Goal: Information Seeking & Learning: Check status

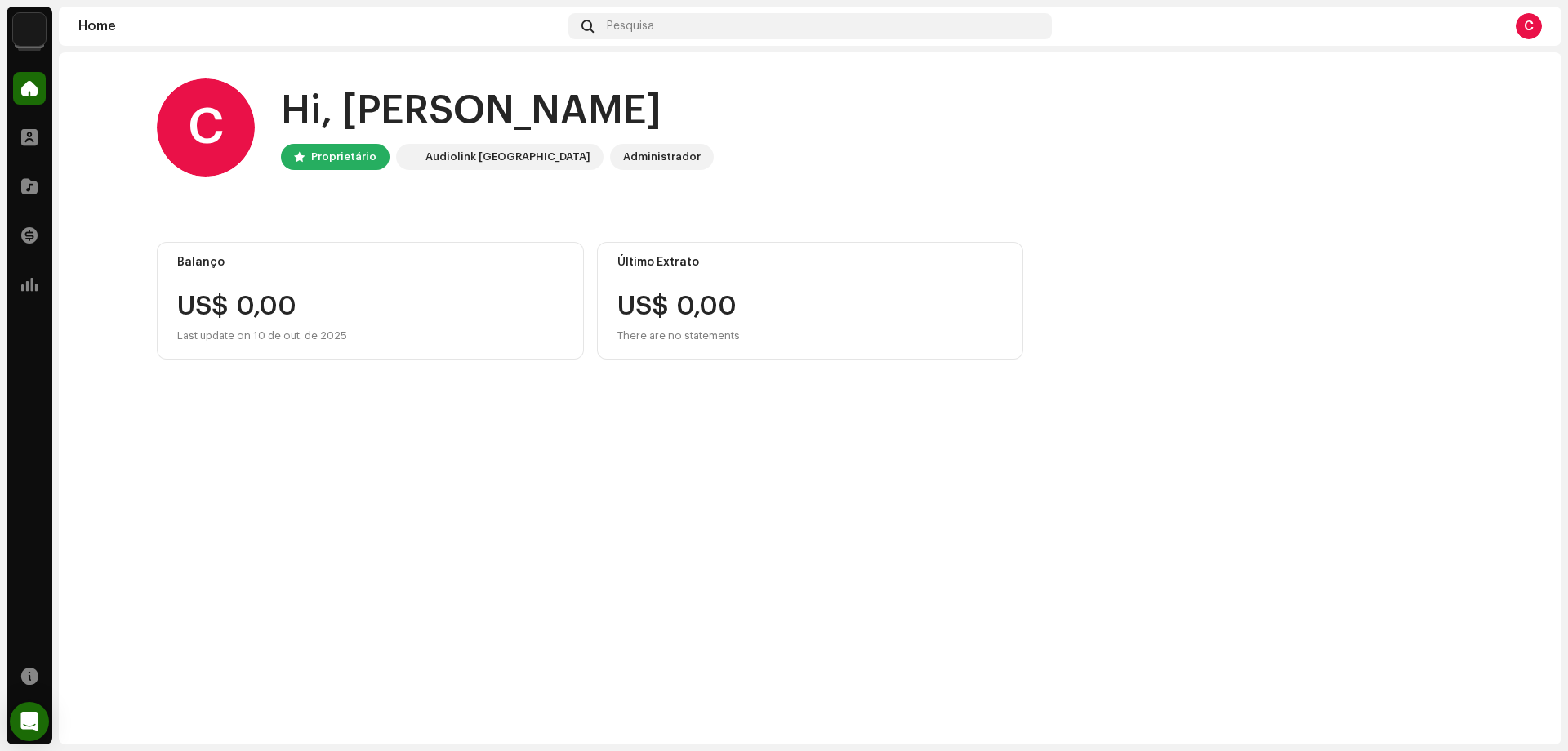
click at [22, 24] on img at bounding box center [29, 29] width 33 height 33
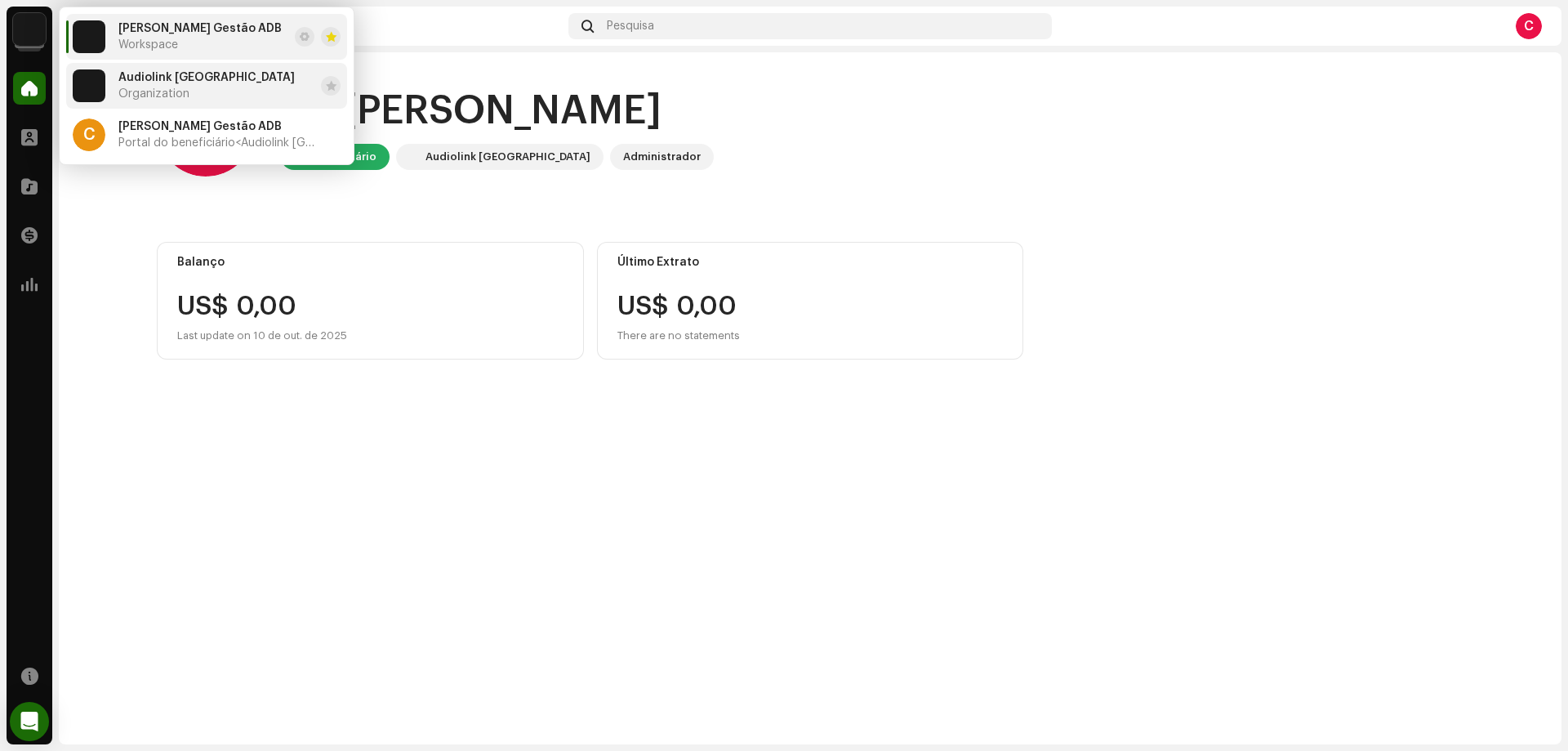
click at [159, 86] on div "Audiolink Brasil Organization" at bounding box center [206, 86] width 176 height 29
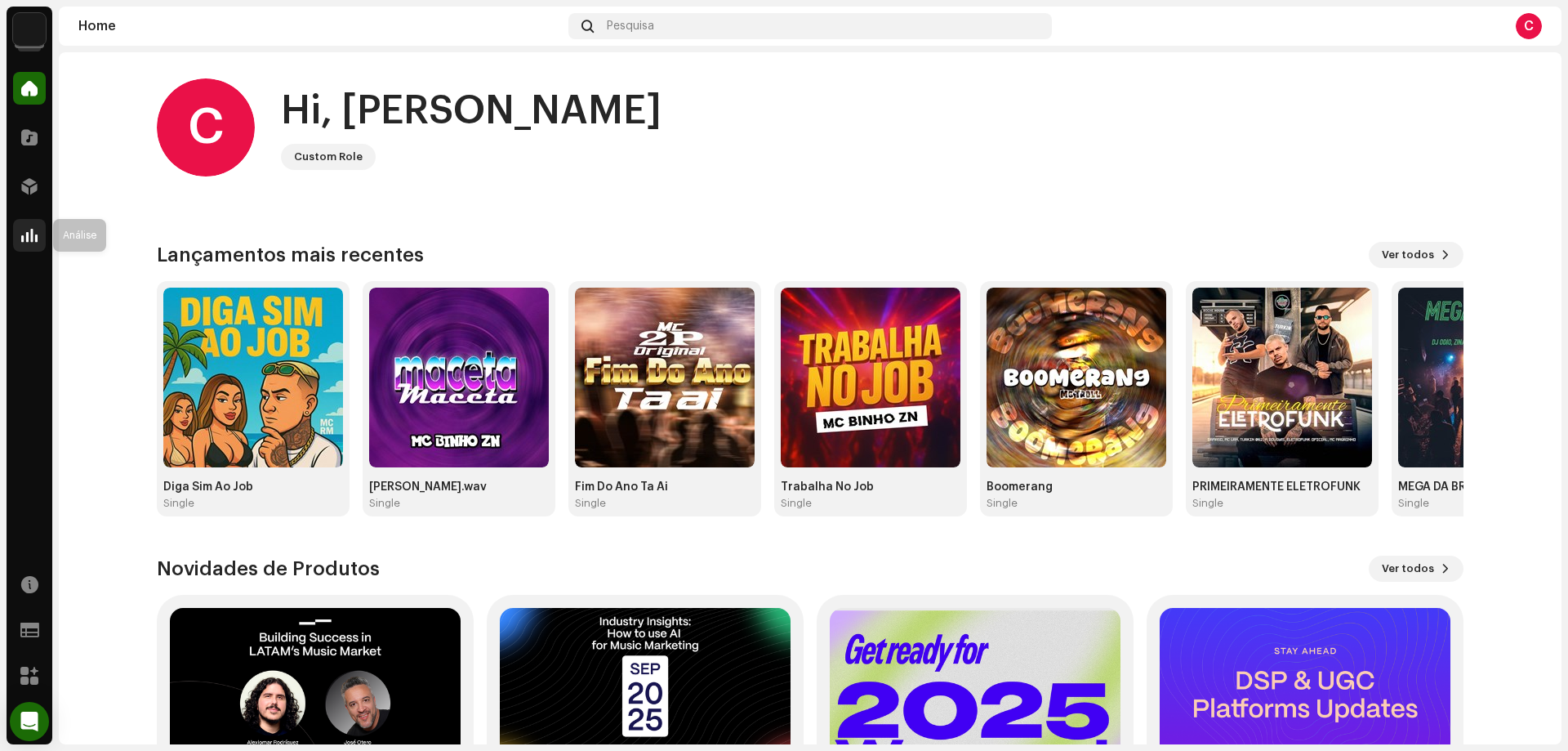
click at [34, 246] on div at bounding box center [29, 235] width 33 height 33
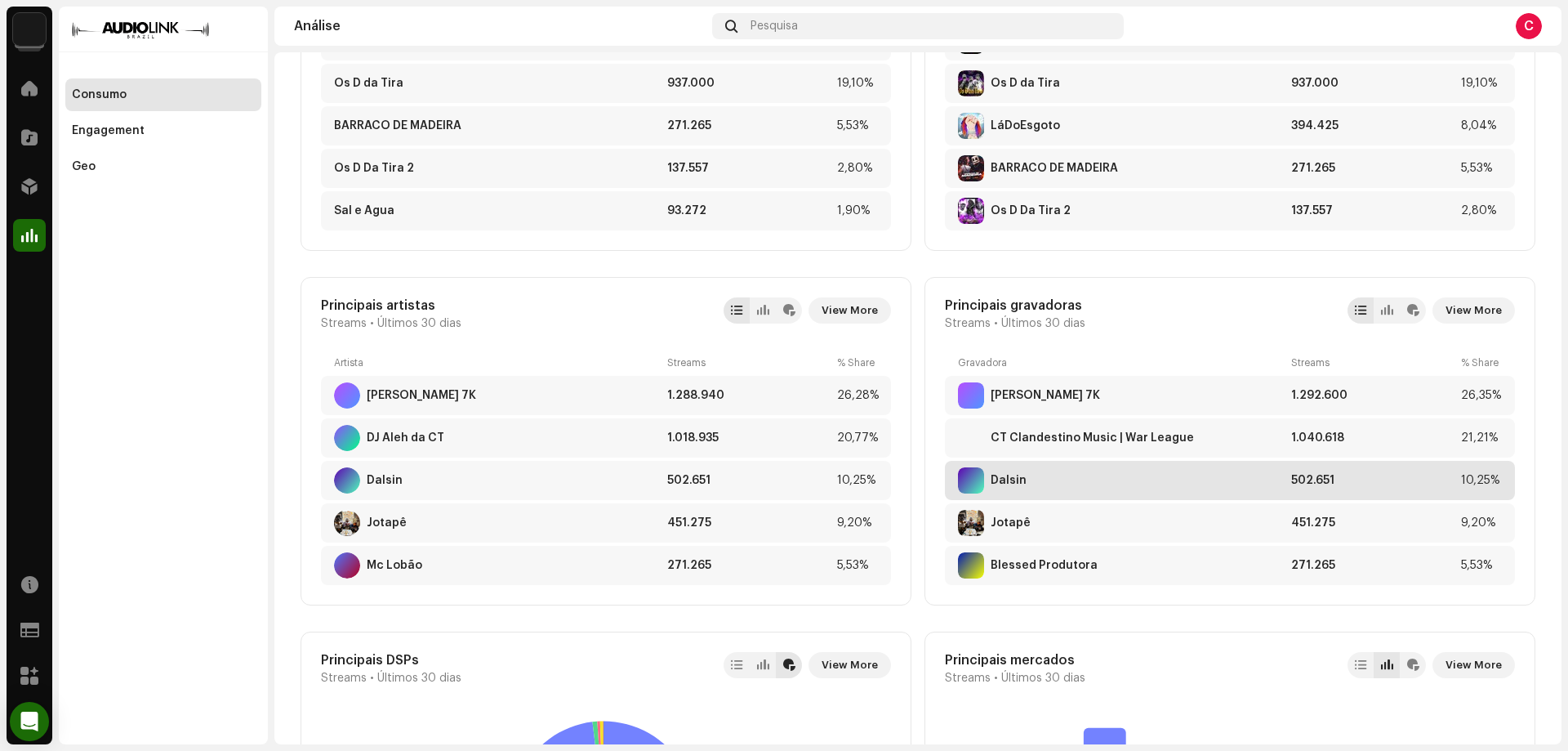
scroll to position [736, 0]
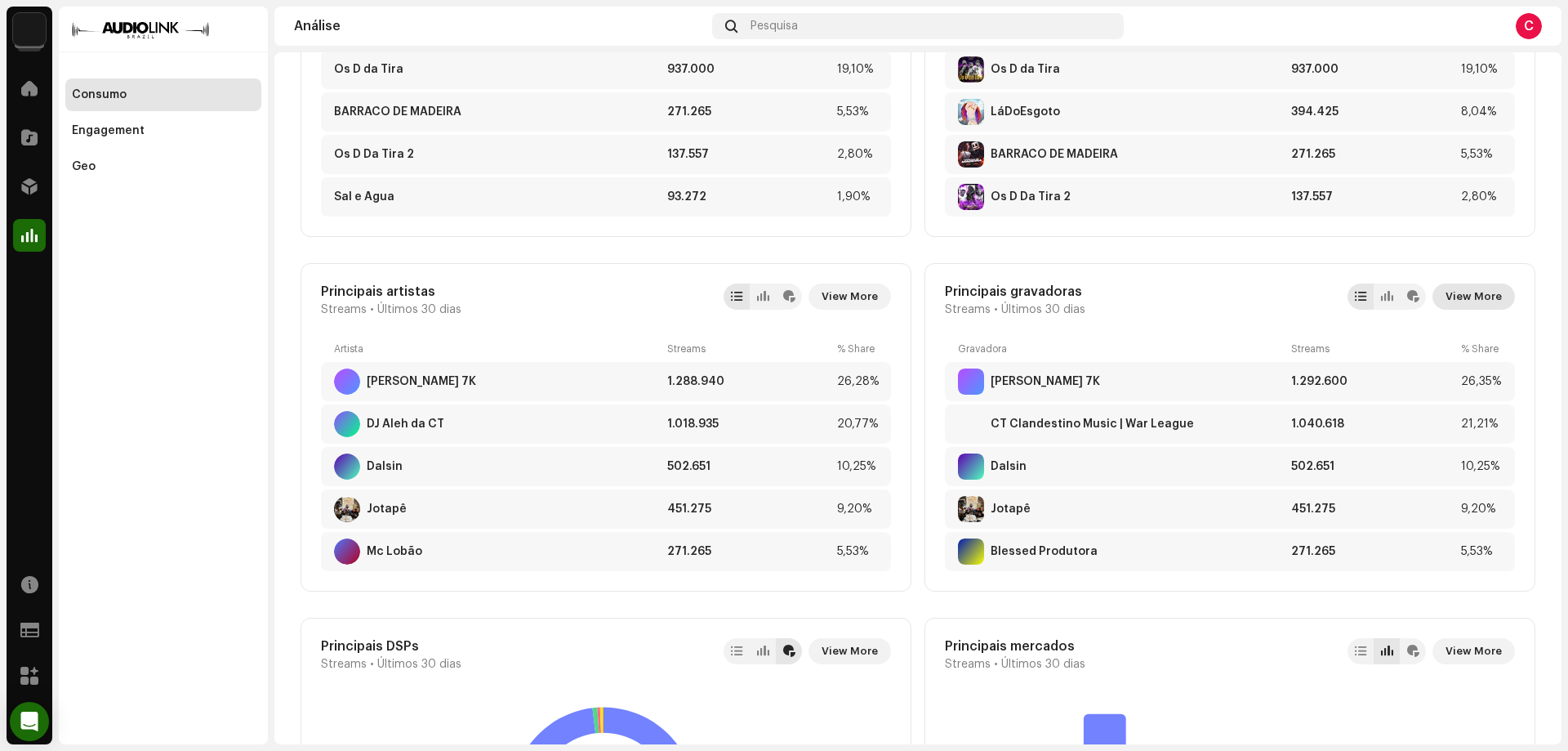
click at [1486, 296] on span "View More" at bounding box center [1474, 296] width 57 height 33
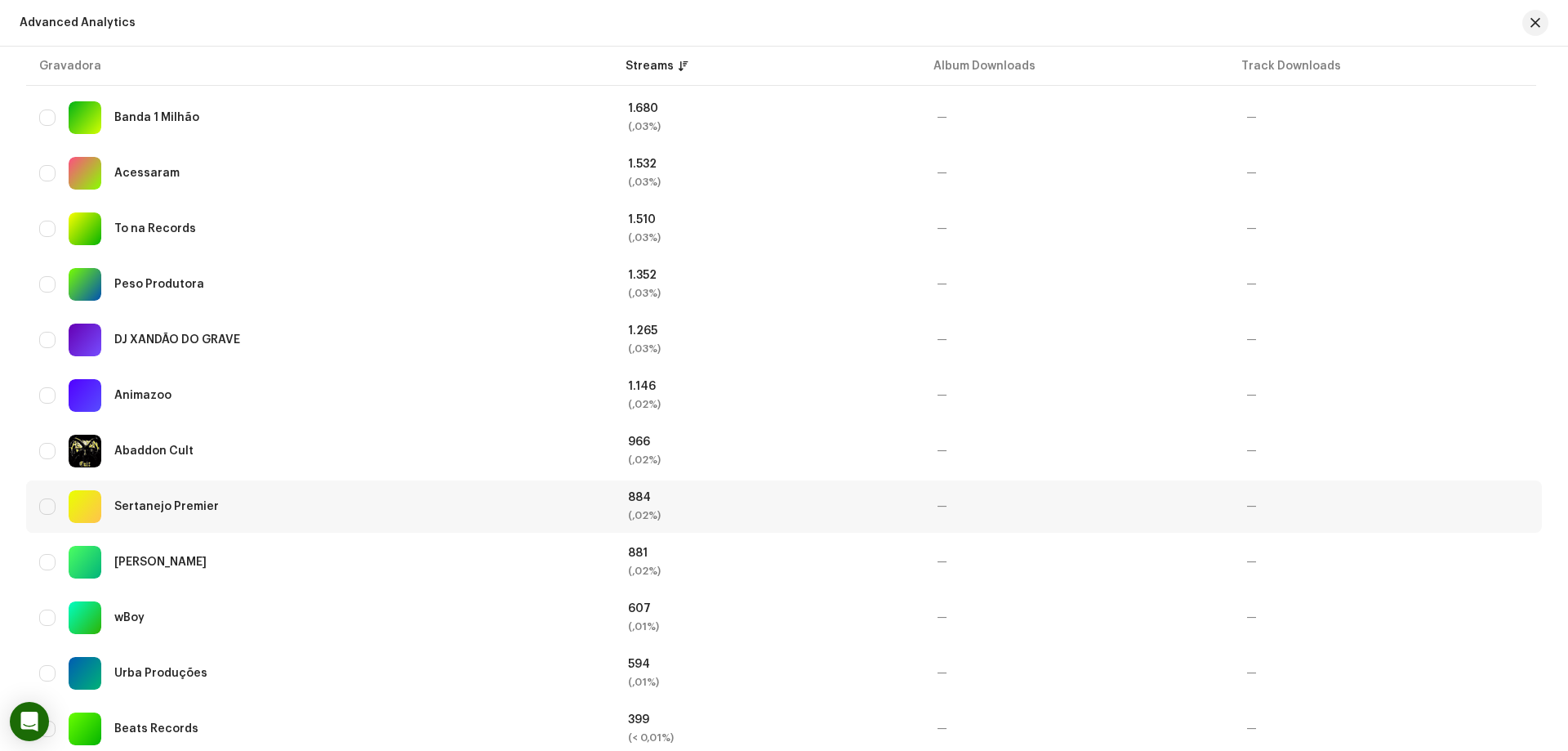
scroll to position [2817, 0]
